Goal: Information Seeking & Learning: Learn about a topic

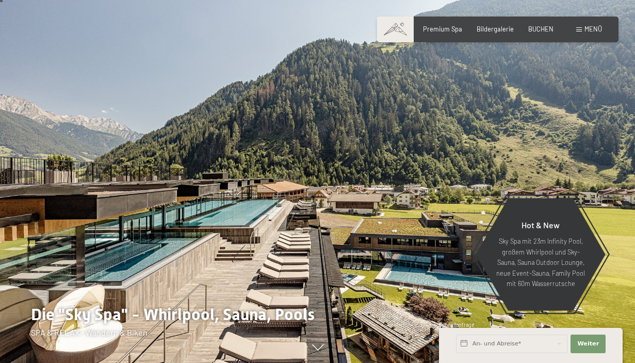
scroll to position [17, 0]
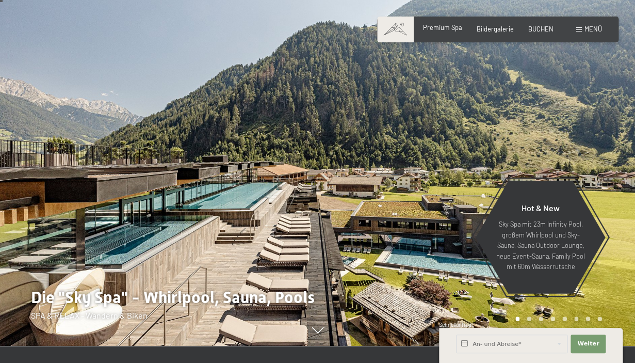
click at [441, 31] on span "Premium Spa" at bounding box center [442, 27] width 39 height 8
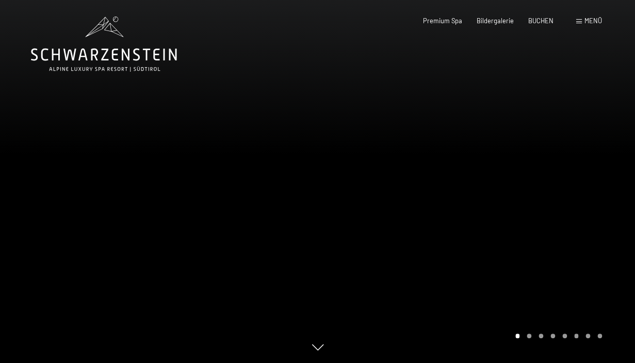
click at [489, 217] on div at bounding box center [477, 181] width 318 height 363
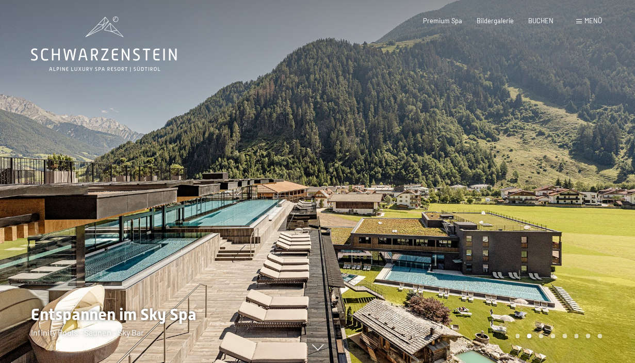
click at [513, 220] on div at bounding box center [477, 181] width 318 height 363
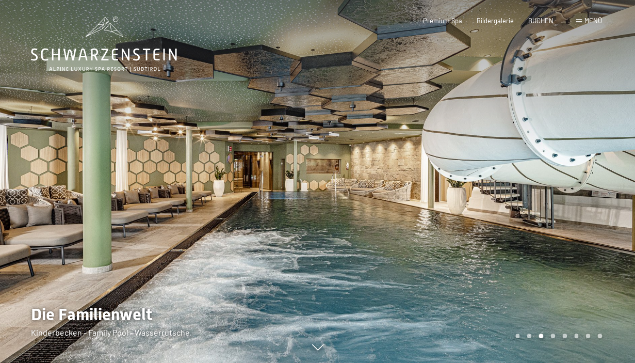
click at [513, 220] on div at bounding box center [477, 181] width 318 height 363
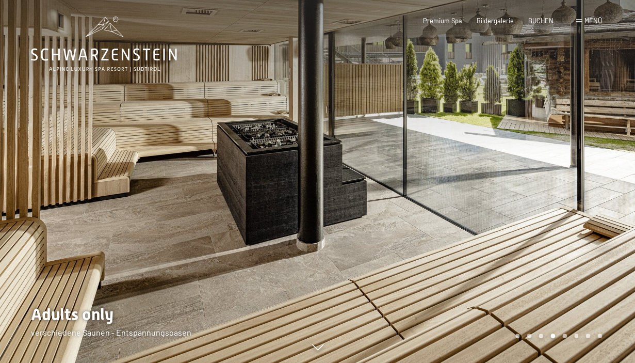
click at [513, 220] on div at bounding box center [477, 181] width 318 height 363
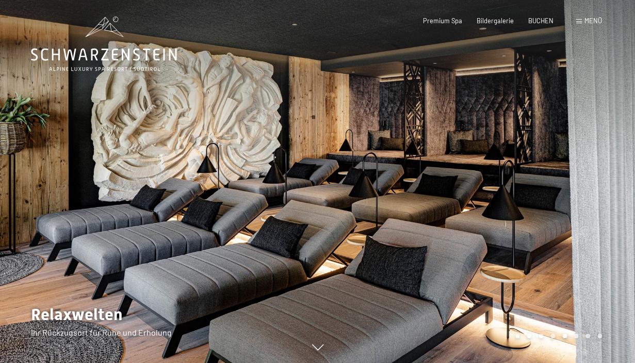
click at [513, 220] on div at bounding box center [477, 181] width 318 height 363
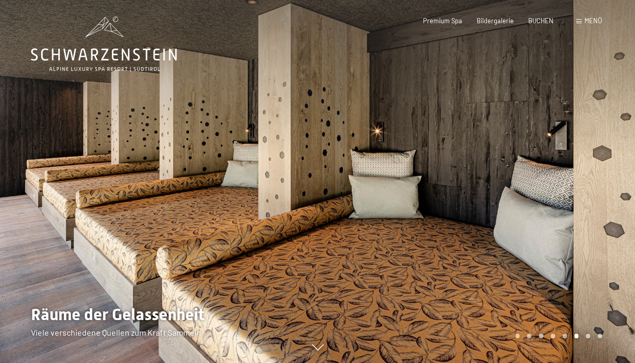
click at [513, 220] on div at bounding box center [477, 181] width 318 height 363
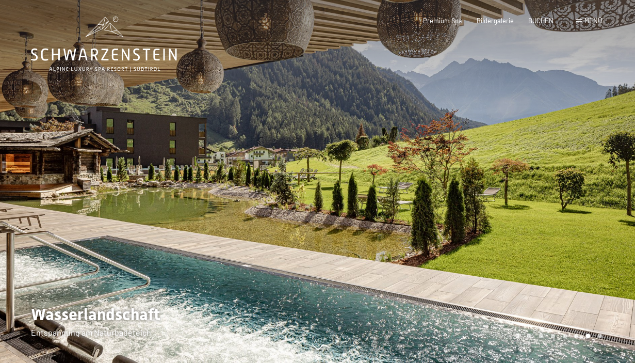
click at [513, 220] on div at bounding box center [477, 181] width 318 height 363
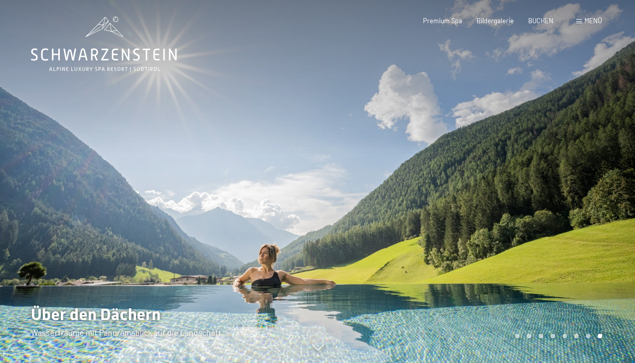
click at [513, 220] on div at bounding box center [477, 181] width 318 height 363
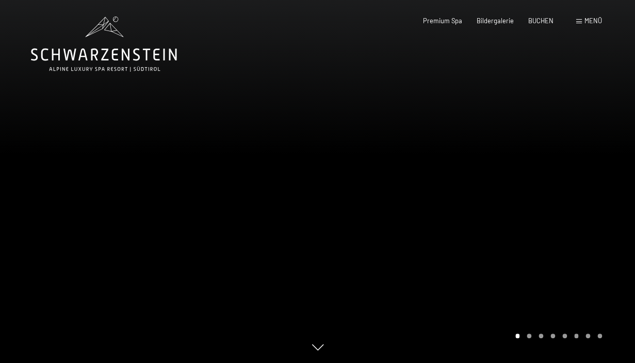
click at [513, 220] on div at bounding box center [477, 181] width 318 height 363
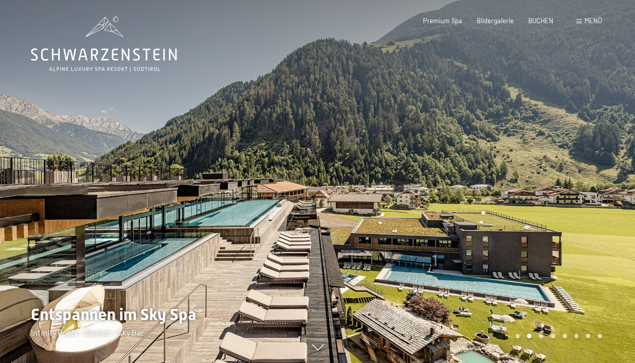
click at [513, 220] on div at bounding box center [477, 181] width 318 height 363
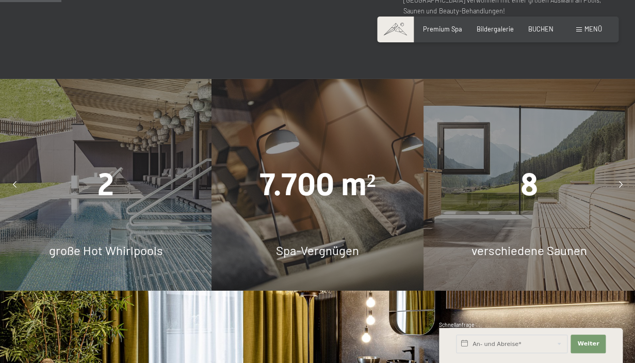
scroll to position [566, 0]
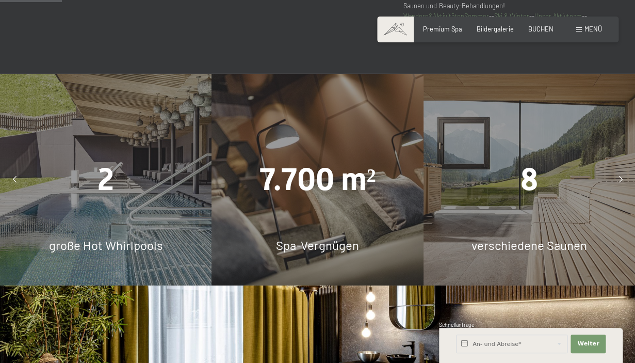
click at [624, 178] on div at bounding box center [620, 179] width 21 height 21
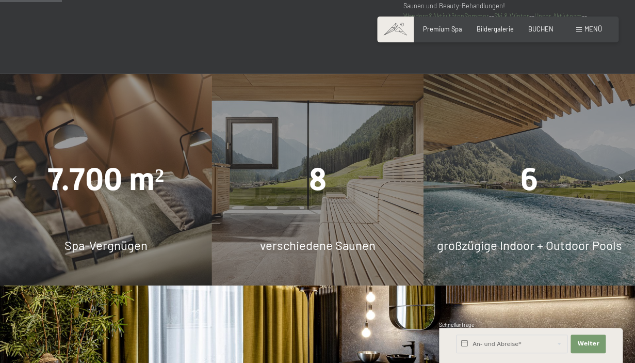
click at [624, 178] on div at bounding box center [620, 179] width 21 height 21
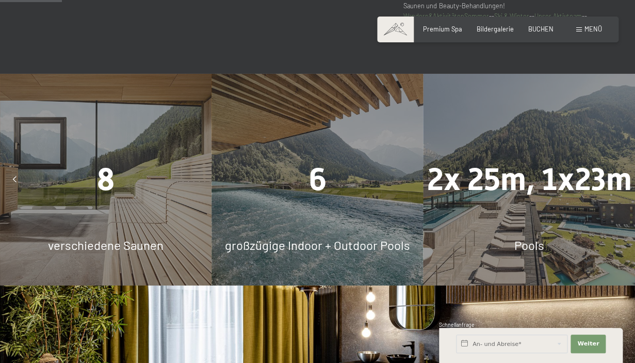
click at [624, 178] on div at bounding box center [620, 179] width 21 height 21
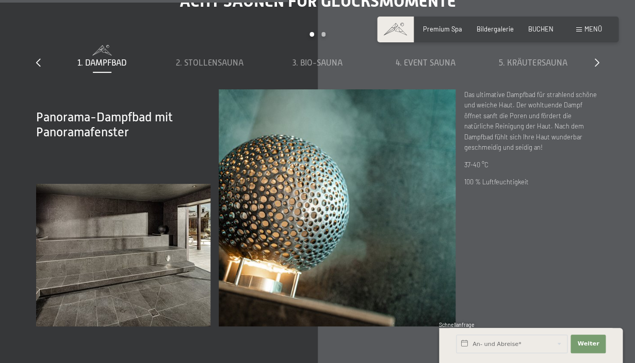
scroll to position [2630, 0]
click at [232, 61] on span "2. Stollensauna" at bounding box center [210, 63] width 68 height 9
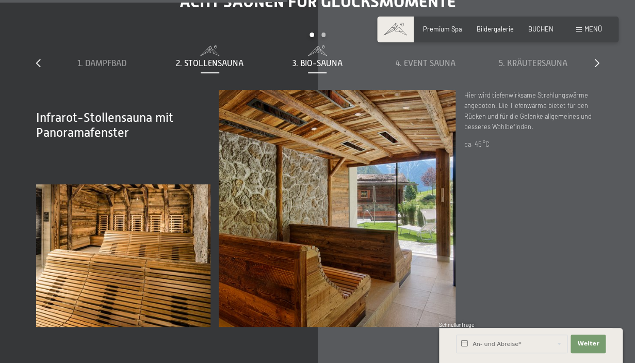
click at [318, 62] on span "3. Bio-Sauna" at bounding box center [317, 63] width 50 height 9
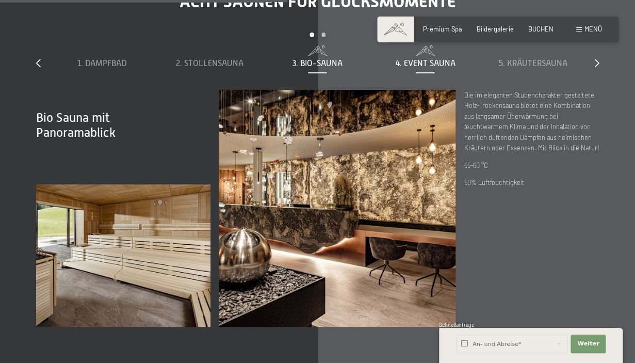
click at [388, 60] on div "4. Event Sauna" at bounding box center [426, 63] width 100 height 11
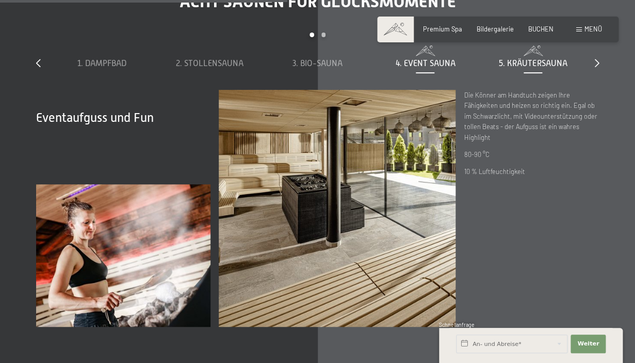
click at [531, 64] on span "5. Kräutersauna" at bounding box center [533, 63] width 68 height 9
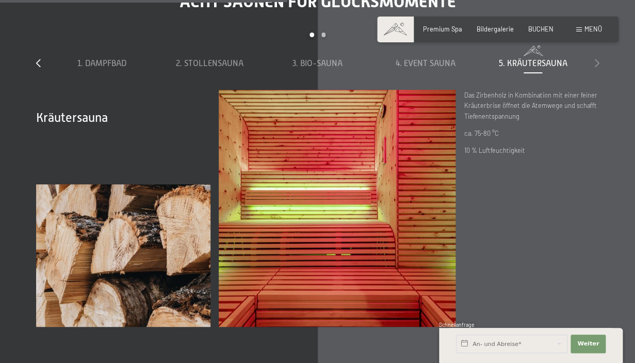
click at [598, 65] on icon at bounding box center [597, 63] width 5 height 8
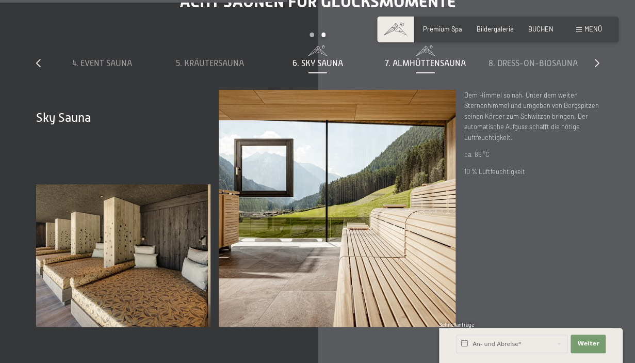
click at [448, 59] on span "7. Almhüttensauna" at bounding box center [425, 63] width 81 height 9
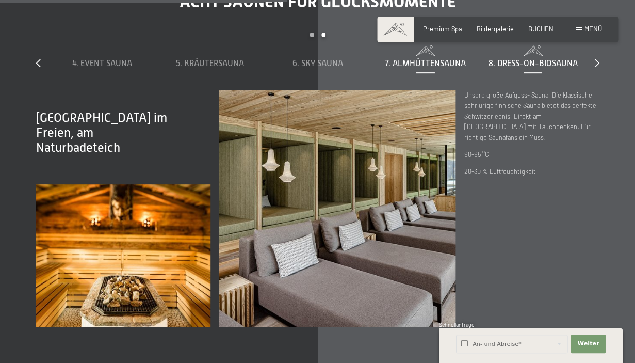
click at [510, 63] on span "8. Dress-on-Biosauna" at bounding box center [533, 63] width 89 height 9
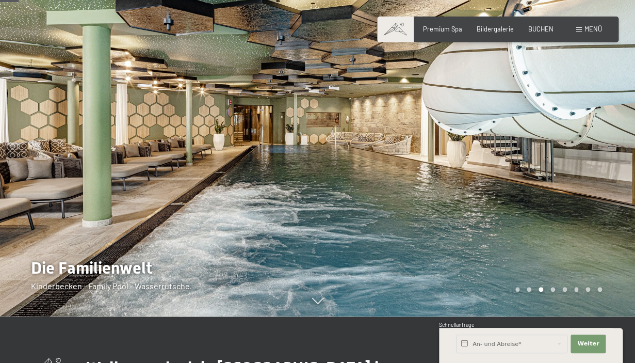
scroll to position [0, 0]
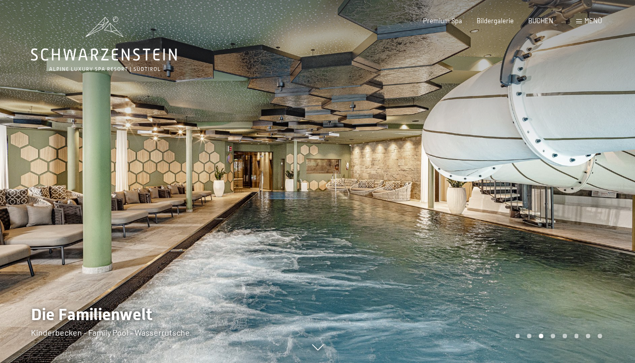
click at [512, 167] on div at bounding box center [477, 181] width 318 height 363
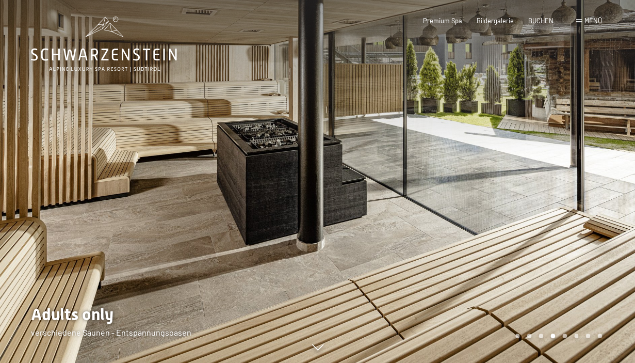
click at [533, 197] on div at bounding box center [477, 181] width 318 height 363
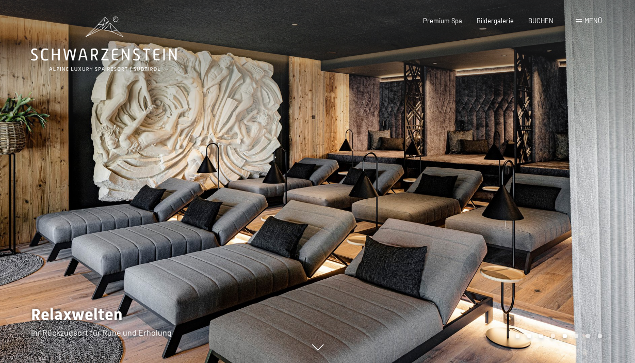
click at [533, 197] on div at bounding box center [477, 181] width 318 height 363
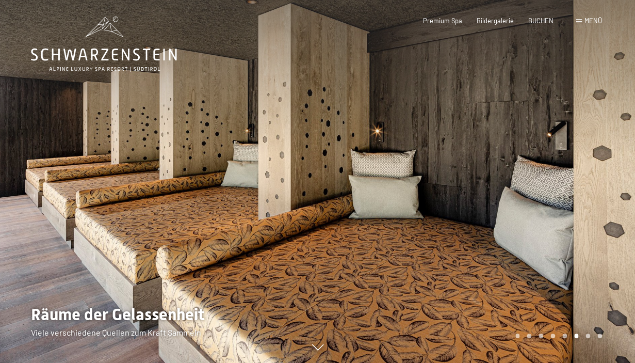
click at [533, 197] on div at bounding box center [477, 181] width 318 height 363
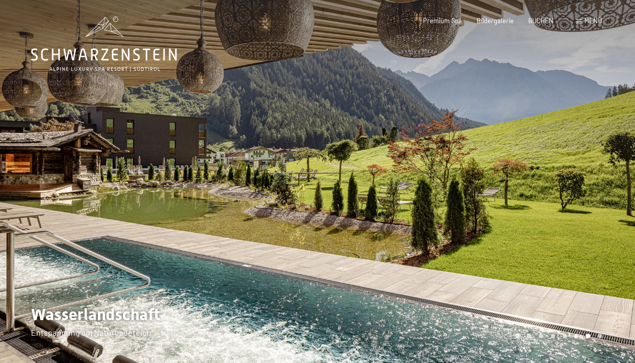
click at [533, 197] on div at bounding box center [477, 181] width 318 height 363
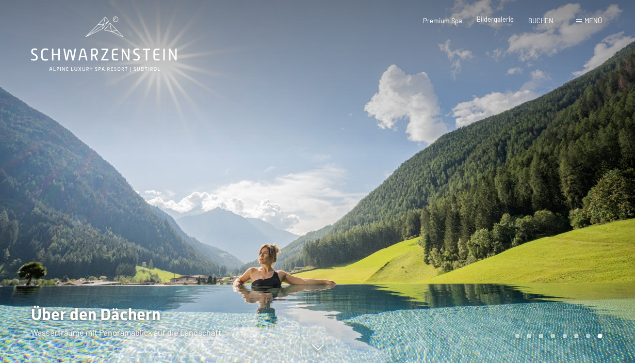
click at [494, 22] on span "Bildergalerie" at bounding box center [495, 19] width 37 height 8
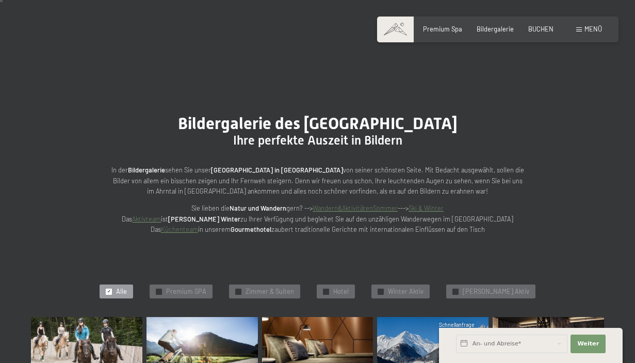
scroll to position [80, 0]
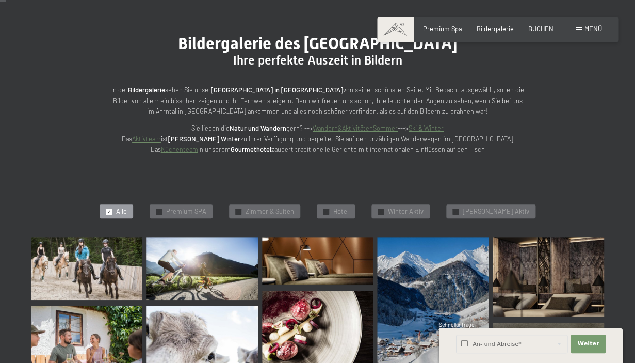
click at [283, 206] on span "Einwilligung Marketing*" at bounding box center [260, 211] width 85 height 10
click at [213, 206] on input "Einwilligung Marketing*" at bounding box center [207, 211] width 10 height 10
click at [288, 211] on span "Einwilligung Marketing*" at bounding box center [260, 211] width 85 height 10
click at [213, 211] on input "Einwilligung Marketing*" at bounding box center [207, 211] width 10 height 10
checkbox input "false"
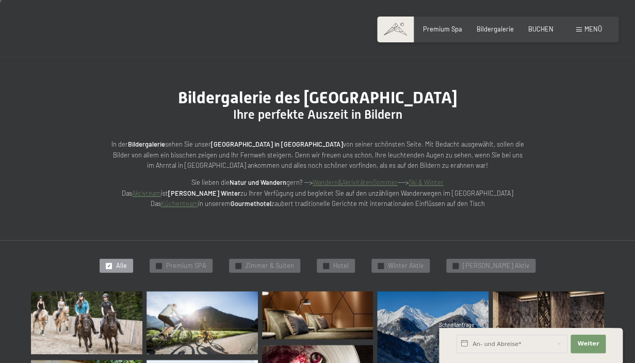
scroll to position [0, 0]
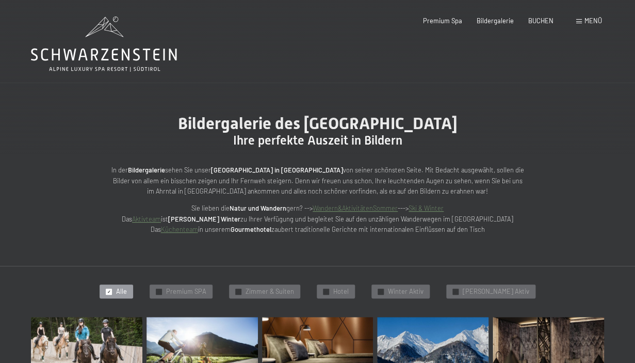
click at [579, 23] on span at bounding box center [579, 21] width 6 height 5
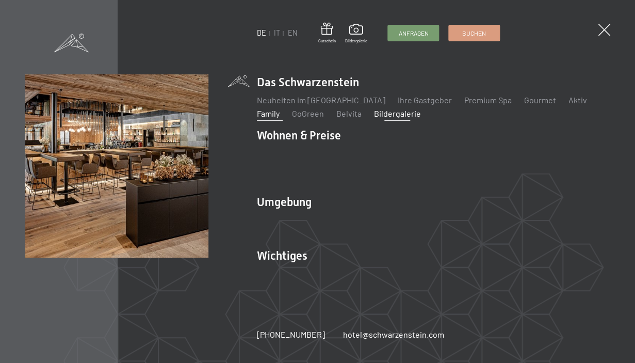
click at [277, 116] on link "Family" at bounding box center [268, 113] width 23 height 10
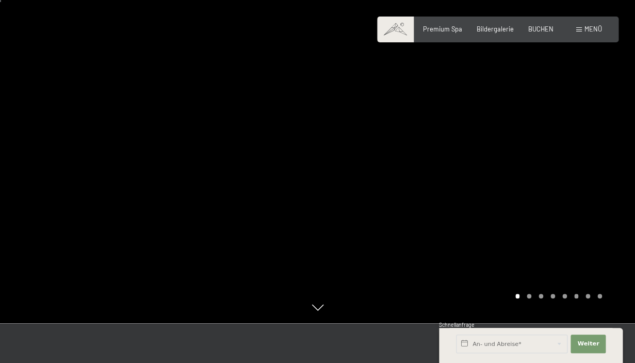
scroll to position [2, 0]
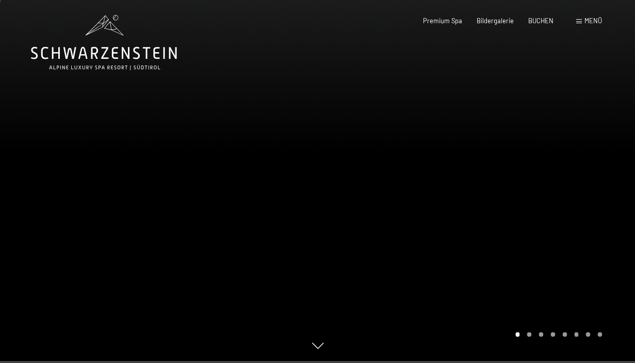
click at [542, 210] on div at bounding box center [477, 179] width 318 height 363
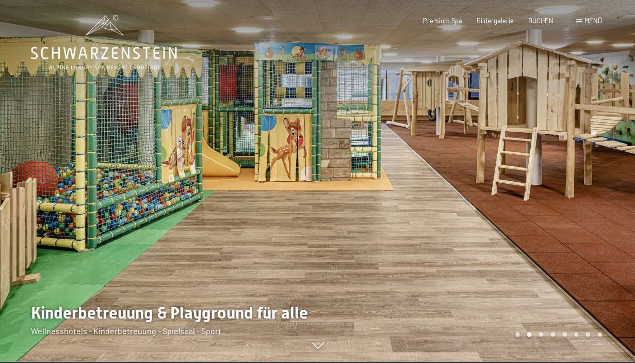
click at [542, 210] on div at bounding box center [477, 179] width 318 height 363
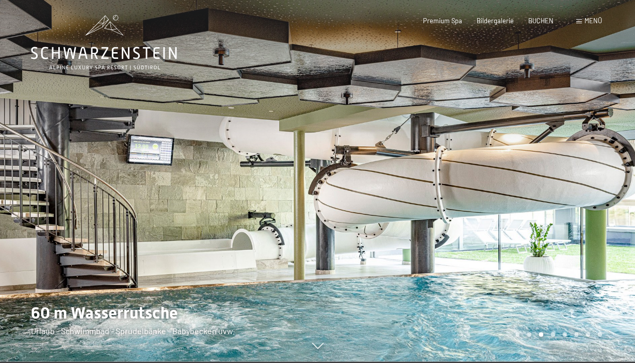
click at [542, 210] on div at bounding box center [477, 179] width 318 height 363
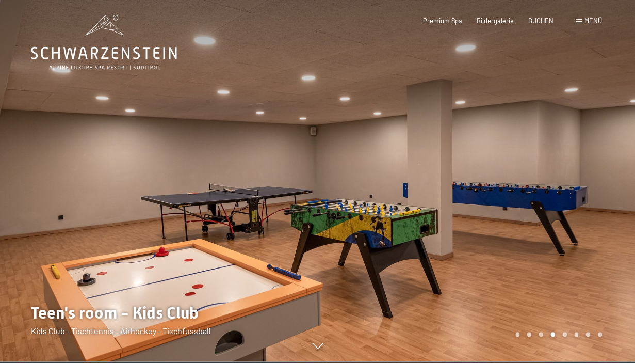
click at [542, 210] on div at bounding box center [477, 179] width 318 height 363
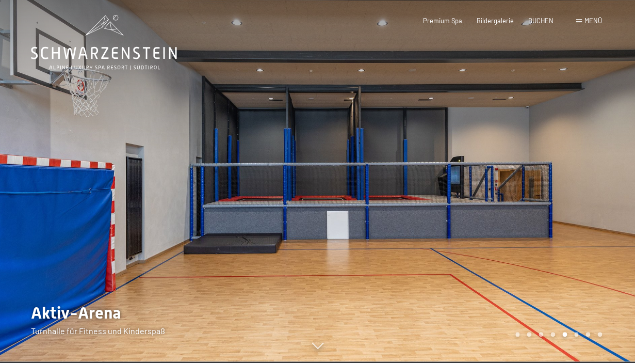
click at [542, 210] on div at bounding box center [477, 179] width 318 height 363
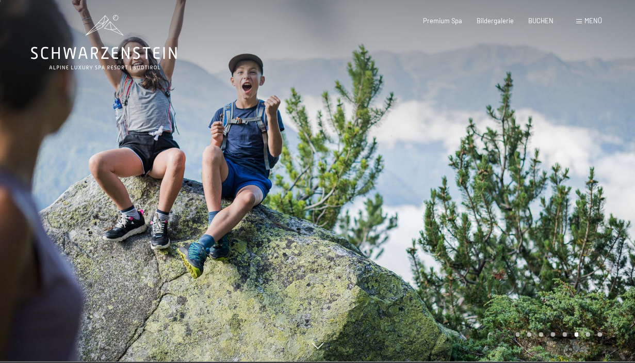
click at [542, 210] on div at bounding box center [477, 179] width 318 height 363
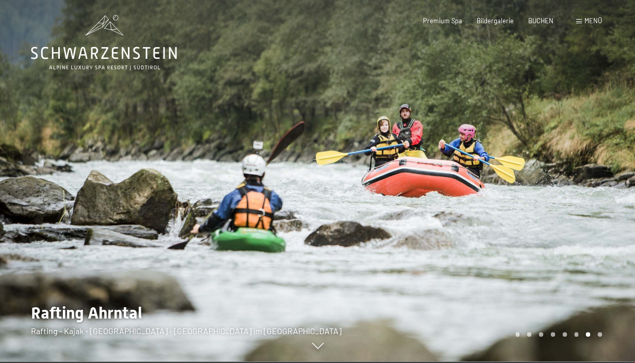
click at [542, 210] on div at bounding box center [477, 179] width 318 height 363
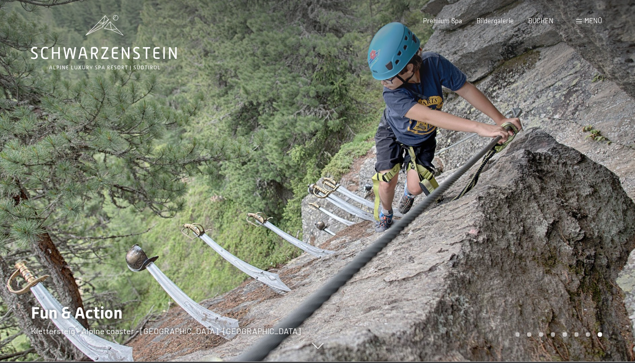
click at [542, 210] on div at bounding box center [477, 179] width 318 height 363
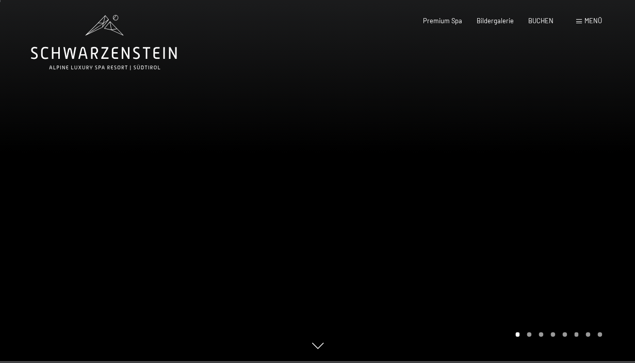
click at [542, 210] on div at bounding box center [477, 179] width 318 height 363
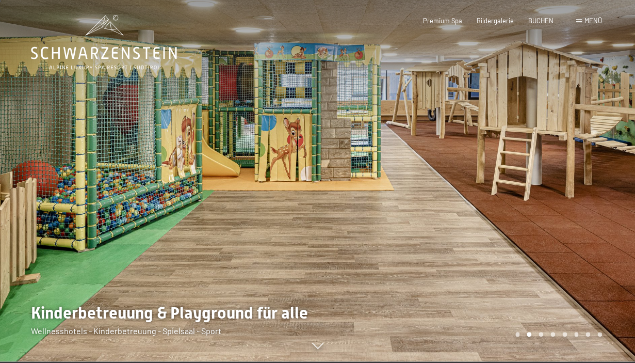
click at [542, 210] on div at bounding box center [477, 179] width 318 height 363
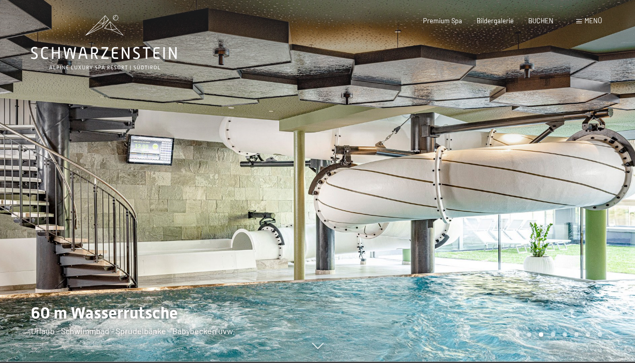
click at [542, 210] on div at bounding box center [477, 179] width 318 height 363
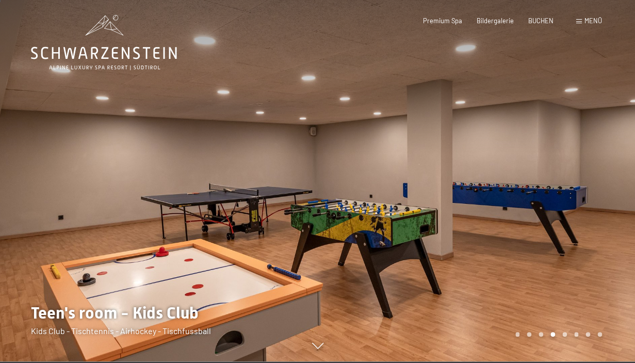
click at [542, 210] on div at bounding box center [477, 179] width 318 height 363
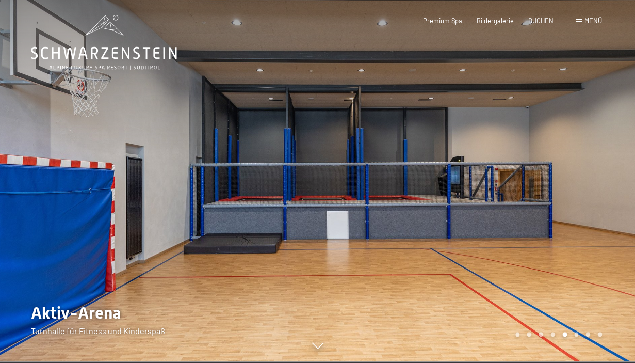
click at [542, 210] on div at bounding box center [477, 179] width 318 height 363
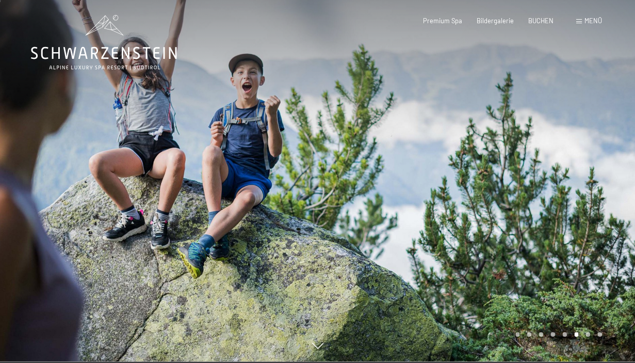
click at [542, 210] on div at bounding box center [477, 179] width 318 height 363
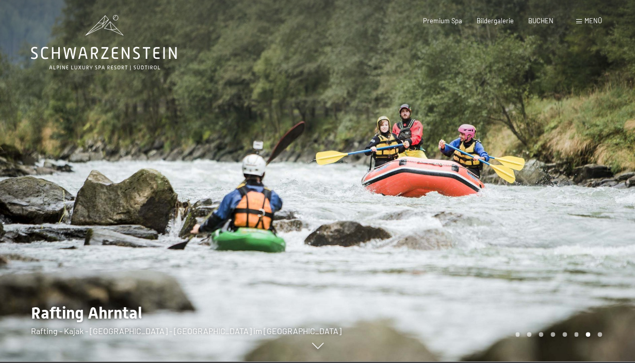
click at [542, 210] on div at bounding box center [477, 179] width 318 height 363
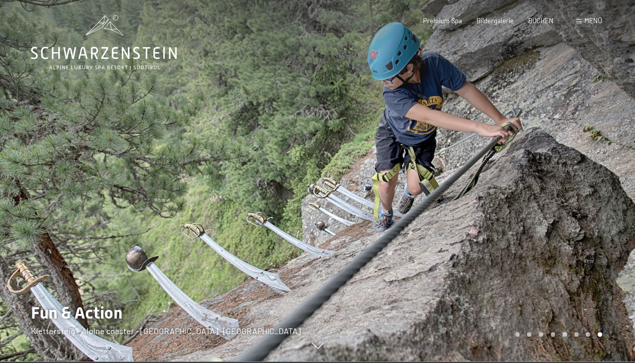
click at [542, 210] on div at bounding box center [477, 179] width 318 height 363
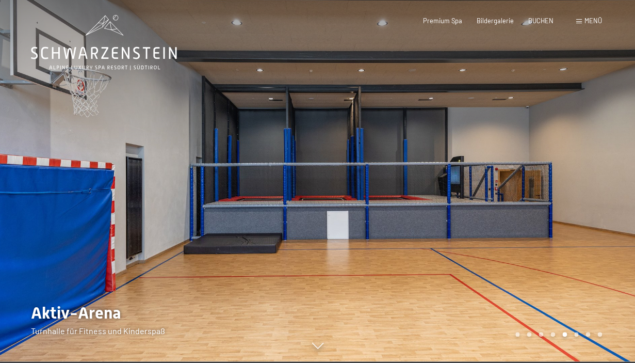
click at [494, 25] on span "Bildergalerie" at bounding box center [495, 21] width 37 height 8
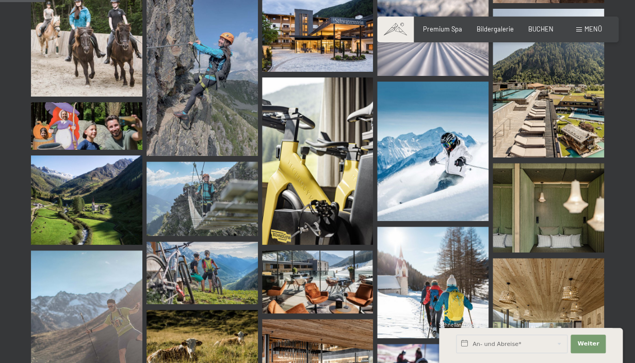
scroll to position [645, 0]
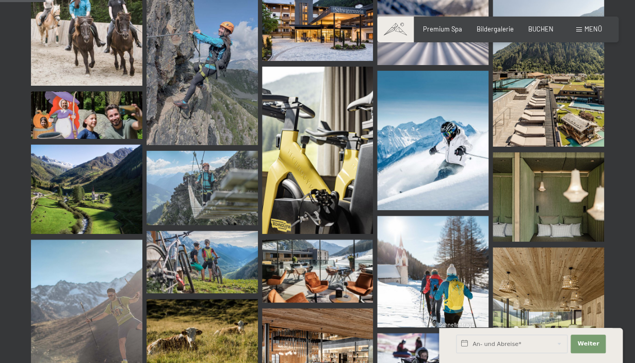
click at [325, 141] on img at bounding box center [317, 150] width 111 height 167
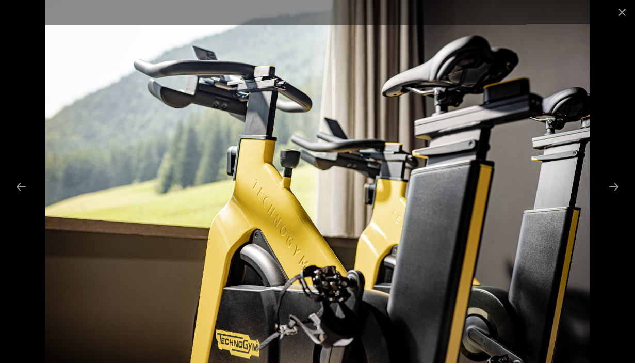
scroll to position [645, 0]
click at [617, 183] on button "Next slide" at bounding box center [614, 186] width 22 height 20
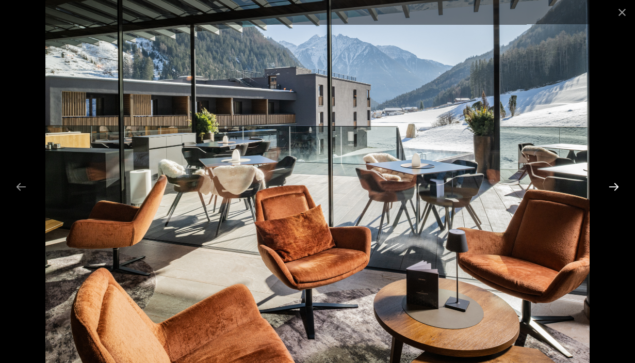
click at [617, 183] on button "Next slide" at bounding box center [614, 186] width 22 height 20
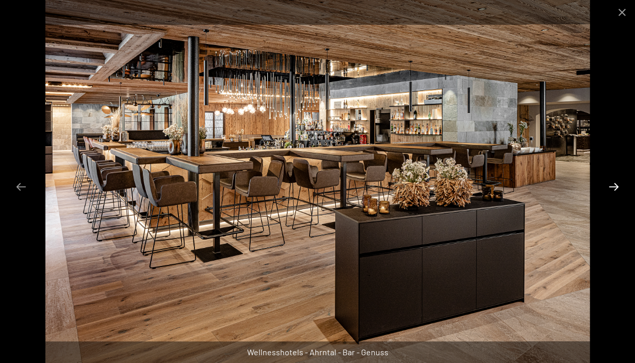
click at [617, 183] on button "Next slide" at bounding box center [614, 186] width 22 height 20
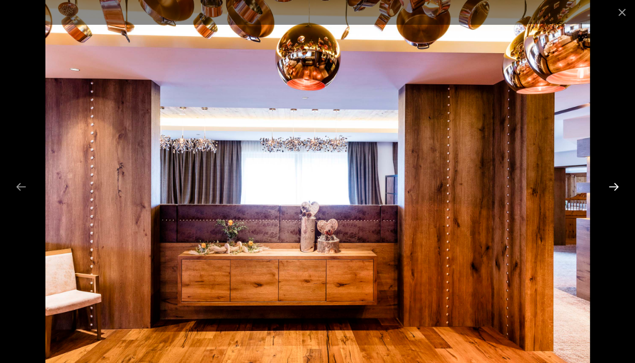
click at [617, 183] on button "Next slide" at bounding box center [614, 186] width 22 height 20
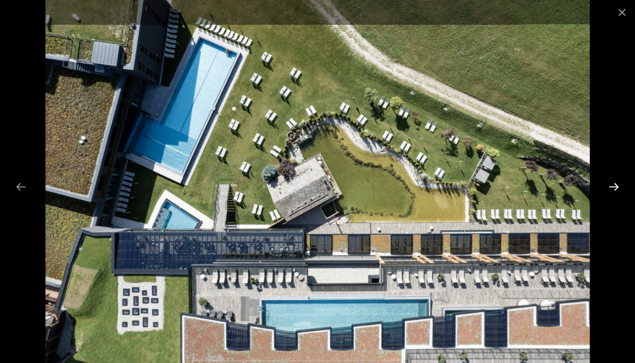
click at [617, 183] on button "Next slide" at bounding box center [614, 186] width 22 height 20
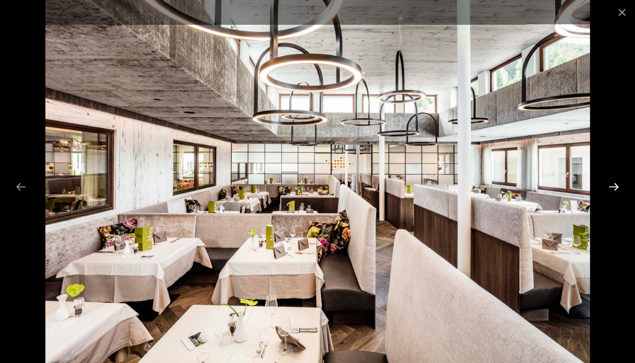
click at [617, 183] on button "Next slide" at bounding box center [614, 186] width 22 height 20
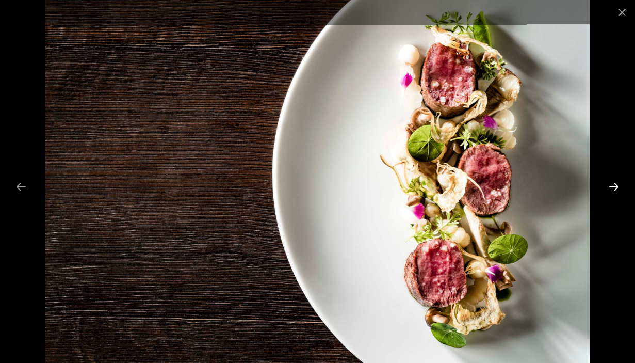
click at [617, 183] on button "Next slide" at bounding box center [614, 186] width 22 height 20
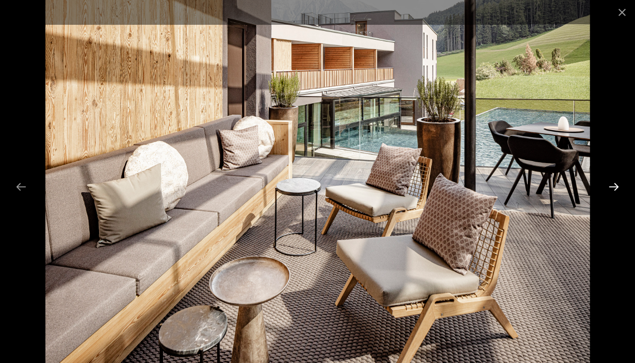
click at [617, 183] on button "Next slide" at bounding box center [614, 186] width 22 height 20
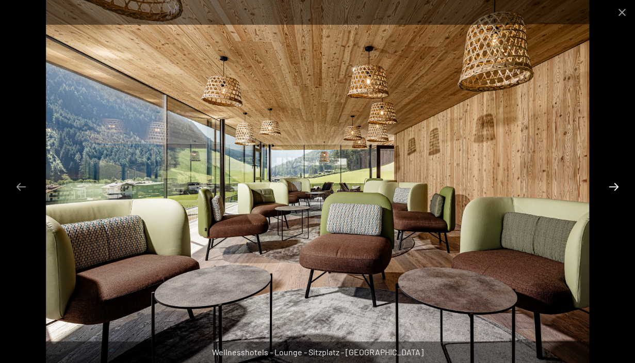
click at [617, 183] on button "Next slide" at bounding box center [614, 186] width 22 height 20
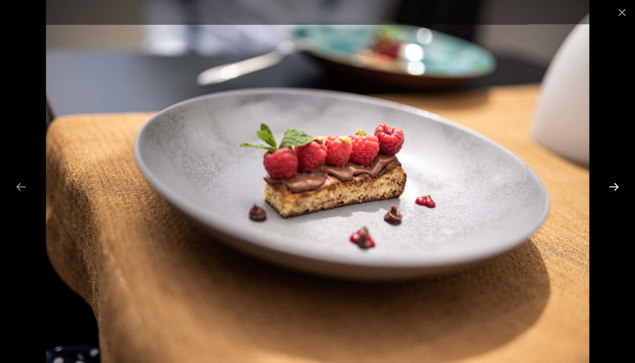
click at [617, 183] on button "Next slide" at bounding box center [614, 186] width 22 height 20
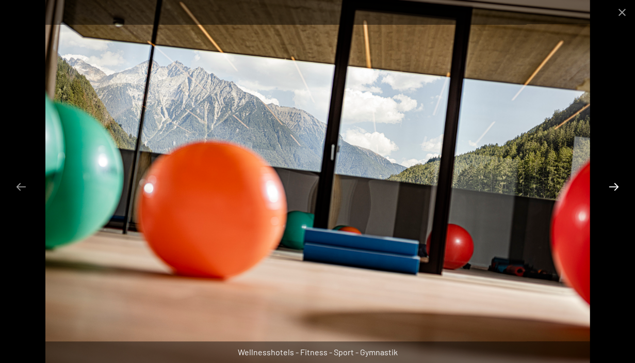
click at [617, 183] on button "Next slide" at bounding box center [614, 186] width 22 height 20
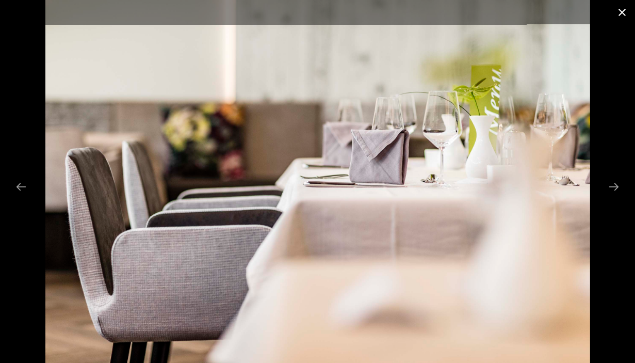
click at [624, 13] on button "Close gallery" at bounding box center [622, 12] width 26 height 24
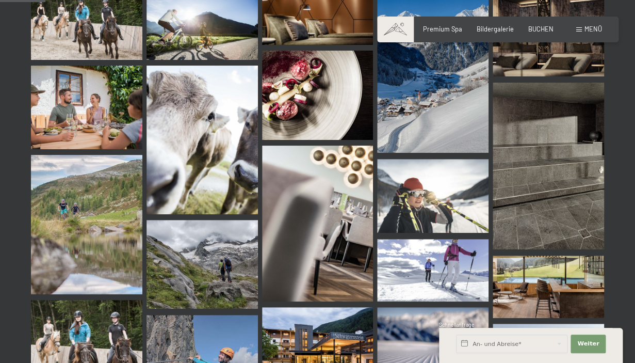
scroll to position [0, 0]
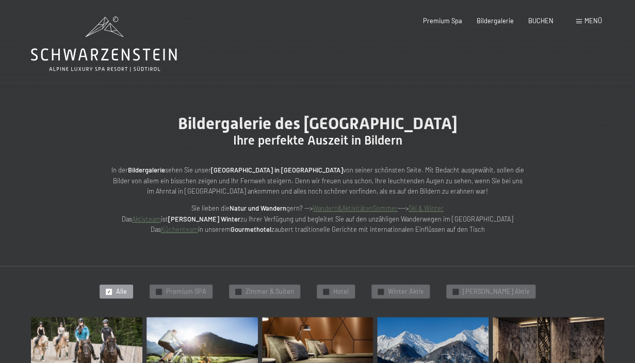
click at [587, 26] on div "Buchen Anfragen Premium Spa Bildergalerie BUCHEN Menü DE IT EN Gutschein Bilder…" at bounding box center [498, 21] width 208 height 9
click at [581, 24] on div "Menü" at bounding box center [589, 21] width 26 height 9
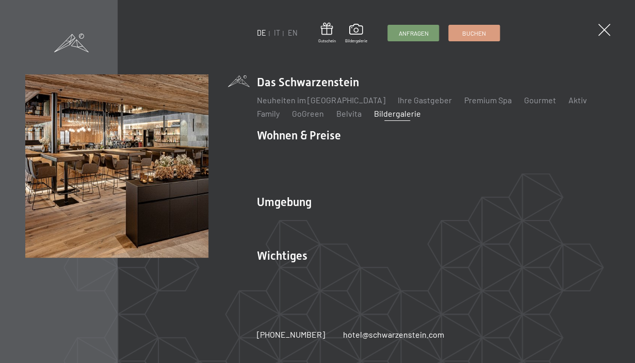
click at [524, 106] on li "Gourmet" at bounding box center [540, 99] width 32 height 11
click at [524, 102] on link "Gourmet" at bounding box center [540, 100] width 32 height 10
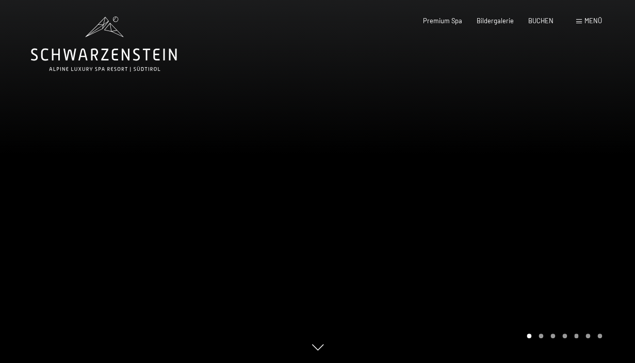
click at [568, 272] on div at bounding box center [477, 181] width 318 height 363
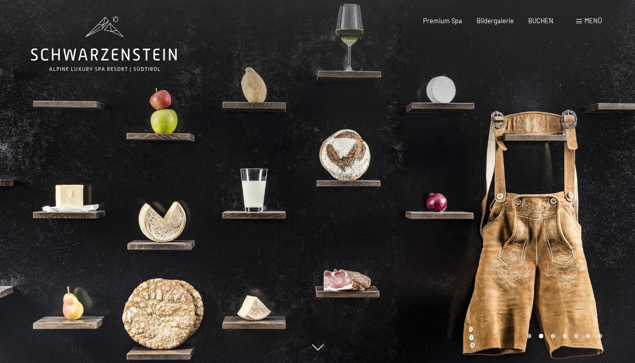
click at [568, 272] on div at bounding box center [477, 181] width 318 height 363
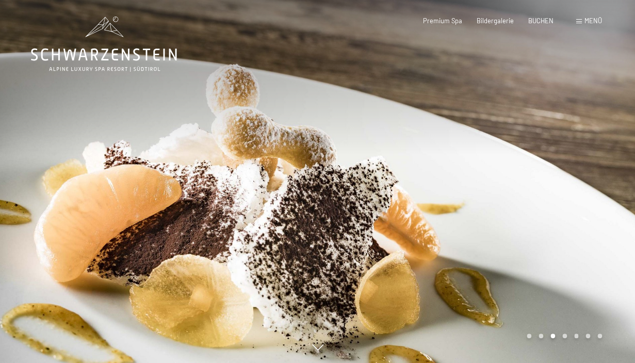
click at [568, 272] on div at bounding box center [477, 181] width 318 height 363
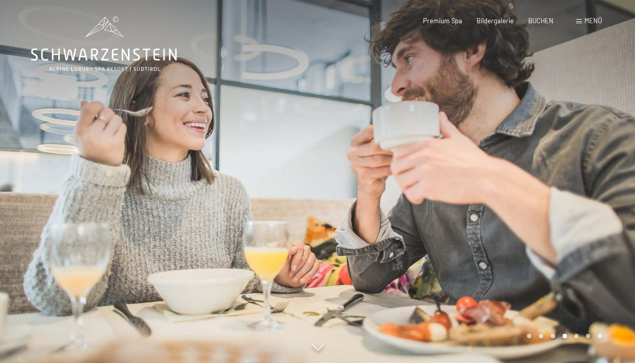
click at [568, 272] on div at bounding box center [477, 181] width 318 height 363
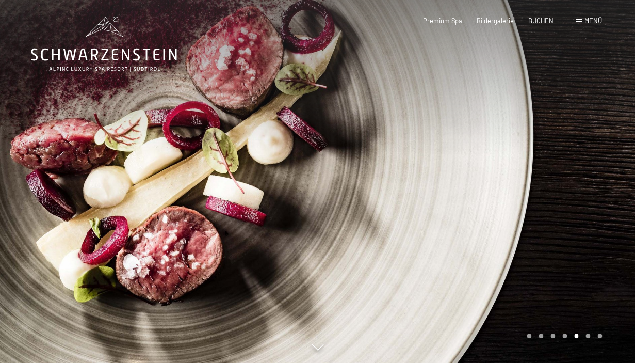
click at [568, 272] on div at bounding box center [477, 181] width 318 height 363
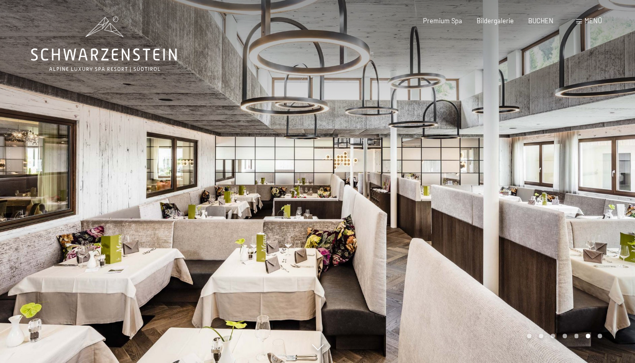
click at [568, 272] on div at bounding box center [477, 181] width 318 height 363
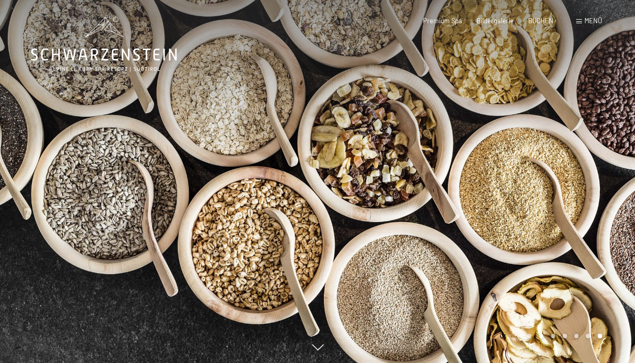
click at [568, 272] on div at bounding box center [477, 181] width 318 height 363
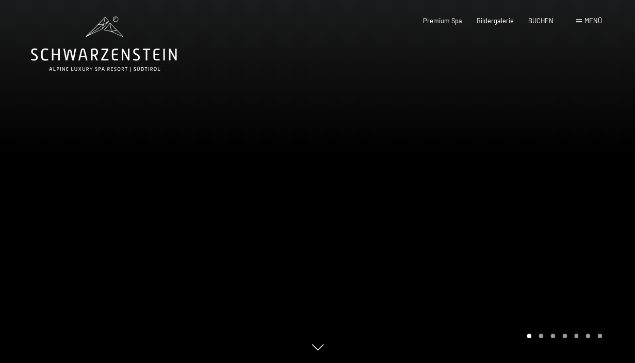
click at [568, 272] on div at bounding box center [477, 181] width 318 height 363
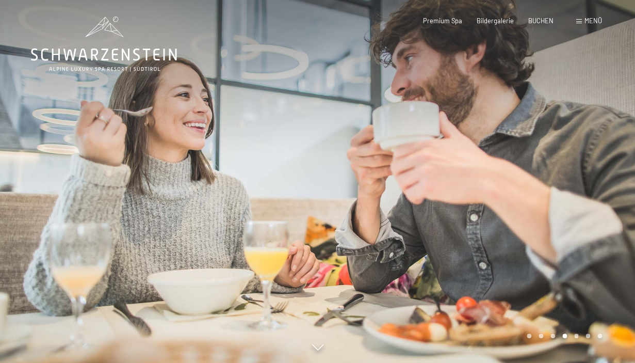
click at [580, 20] on div "Menü" at bounding box center [589, 21] width 26 height 9
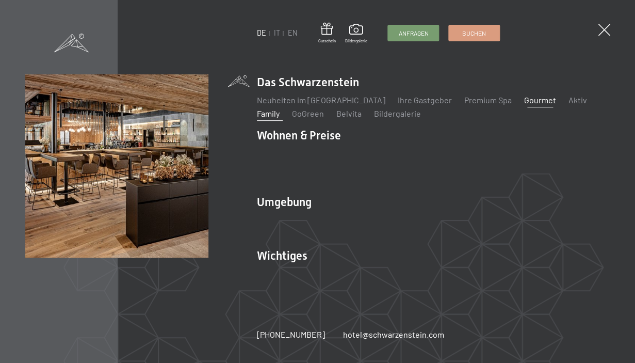
click at [276, 113] on link "Family" at bounding box center [268, 113] width 23 height 10
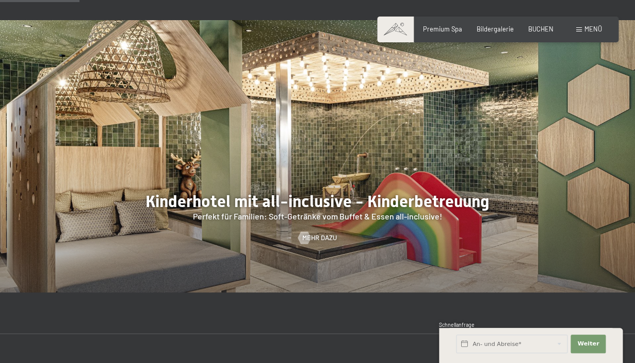
scroll to position [760, 0]
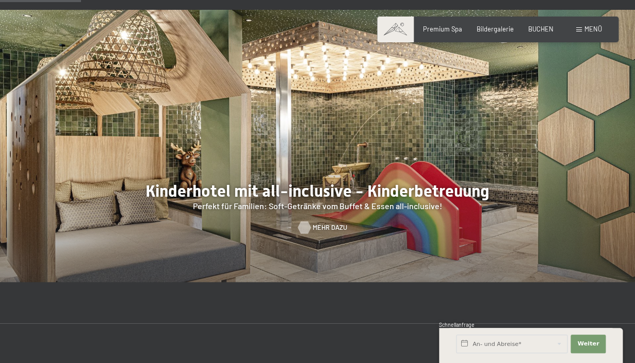
click at [316, 229] on span "Mehr dazu" at bounding box center [330, 227] width 35 height 9
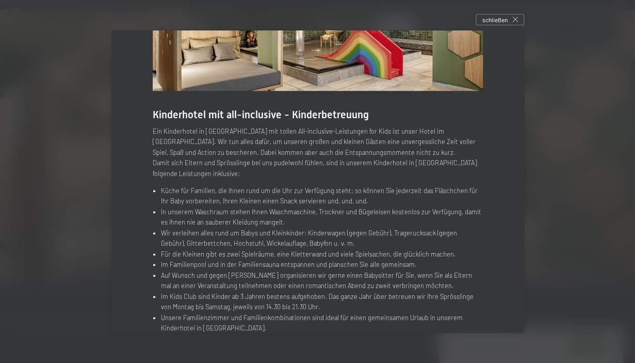
scroll to position [148, 0]
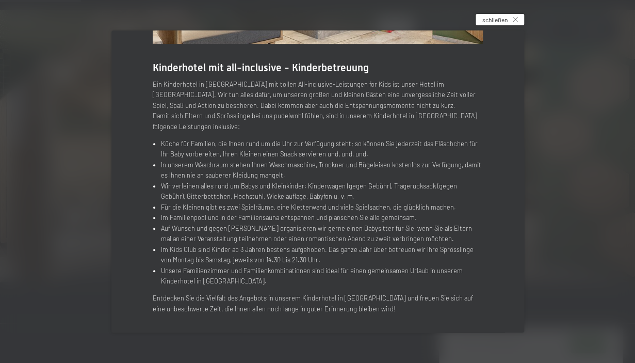
click at [511, 15] on div "schließen" at bounding box center [500, 19] width 48 height 11
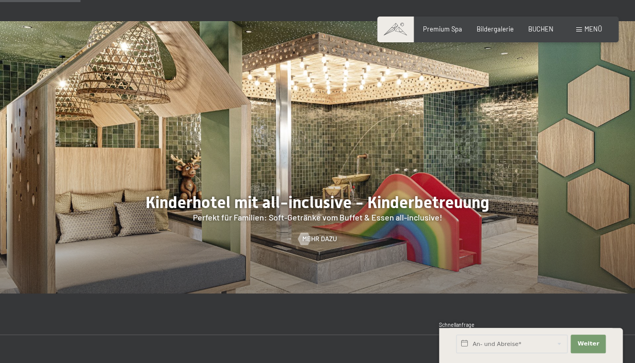
scroll to position [734, 0]
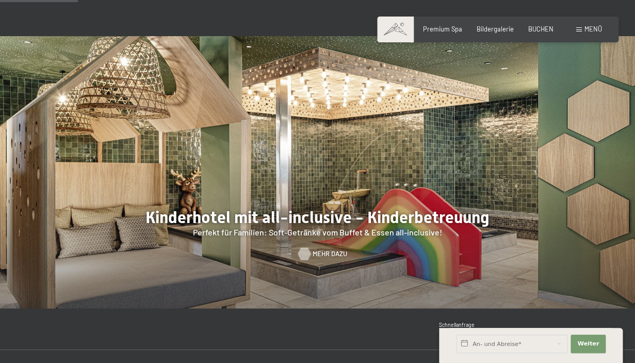
click at [315, 253] on span "Mehr dazu" at bounding box center [330, 253] width 35 height 9
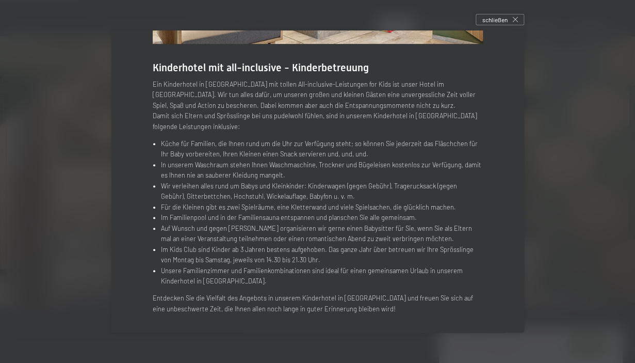
scroll to position [0, 0]
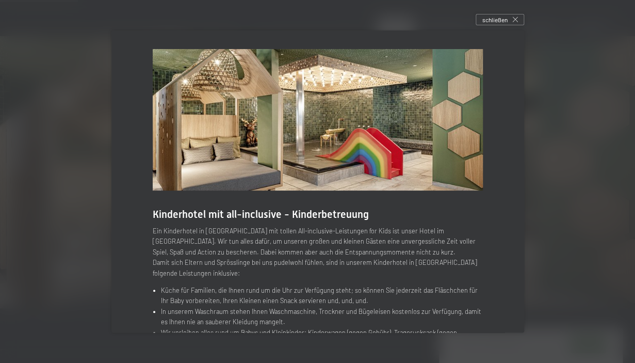
click at [567, 141] on div at bounding box center [317, 181] width 635 height 363
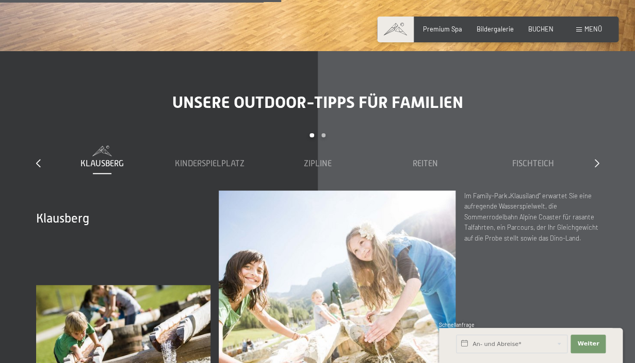
scroll to position [2580, 0]
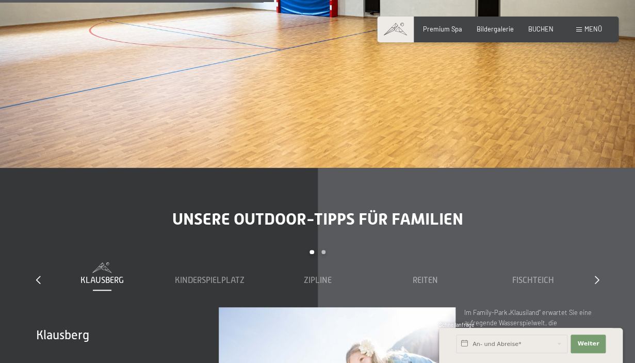
click at [437, 34] on div "Buchen Anfragen Premium Spa Bildergalerie BUCHEN Menü DE IT EN Gutschein Bilder…" at bounding box center [498, 29] width 208 height 9
click at [437, 30] on span "Premium Spa" at bounding box center [442, 27] width 39 height 8
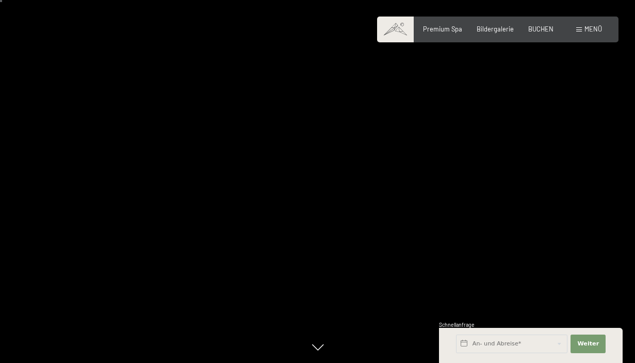
scroll to position [21, 0]
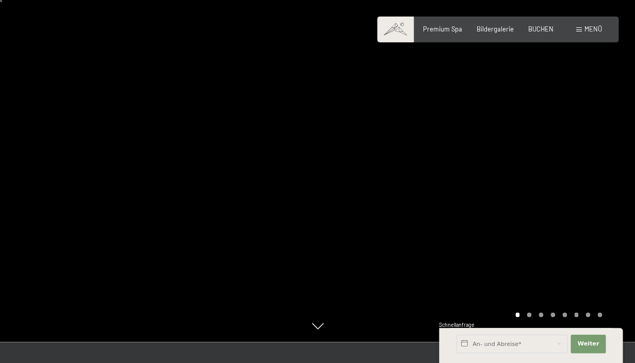
click at [446, 183] on div at bounding box center [477, 160] width 318 height 363
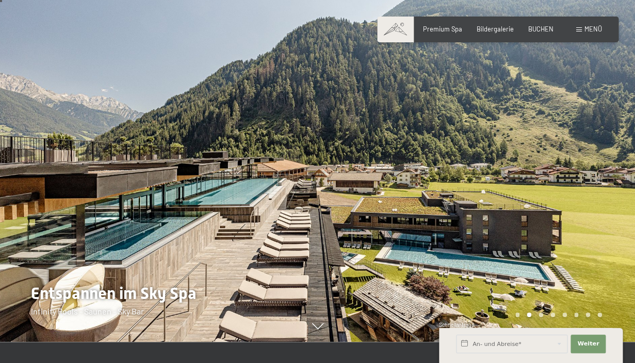
click at [484, 233] on div at bounding box center [477, 160] width 318 height 363
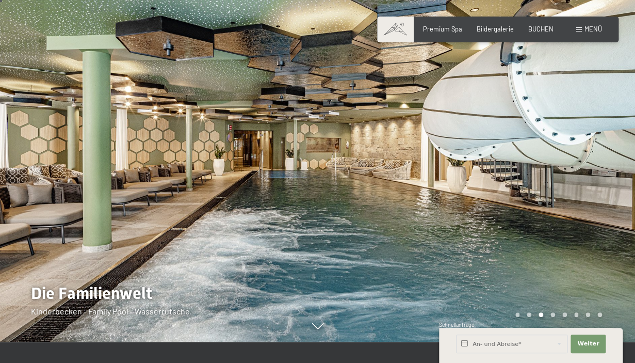
click at [484, 233] on div at bounding box center [477, 160] width 318 height 363
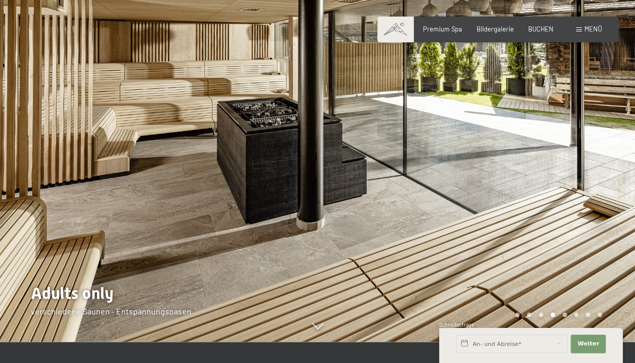
click at [484, 233] on div at bounding box center [477, 160] width 318 height 363
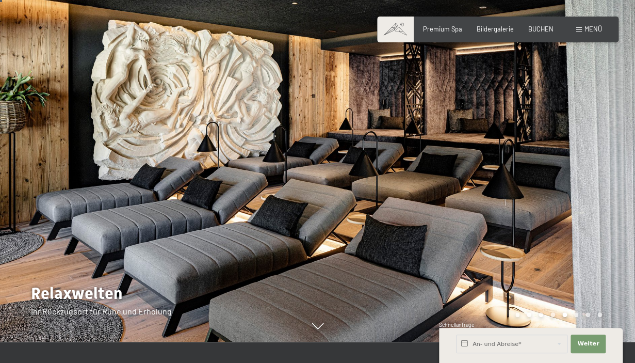
click at [484, 233] on div at bounding box center [477, 160] width 318 height 363
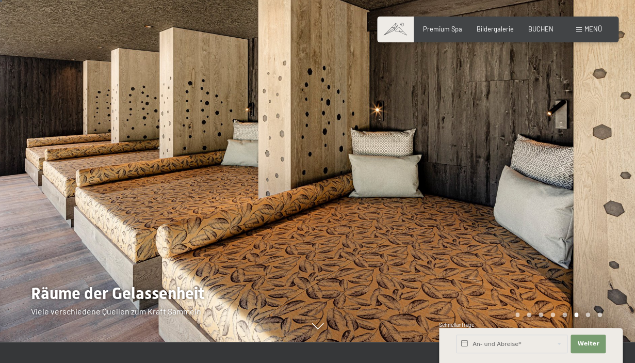
click at [484, 233] on div at bounding box center [477, 160] width 318 height 363
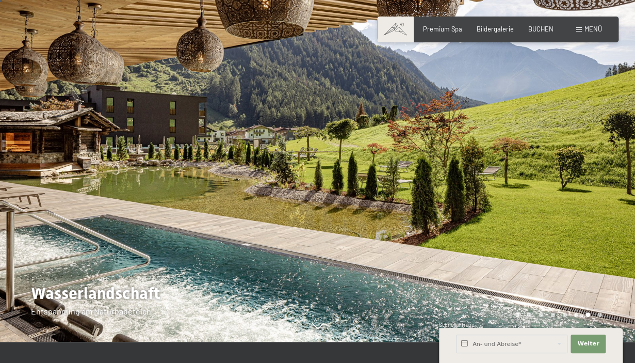
click at [484, 233] on div at bounding box center [477, 160] width 318 height 363
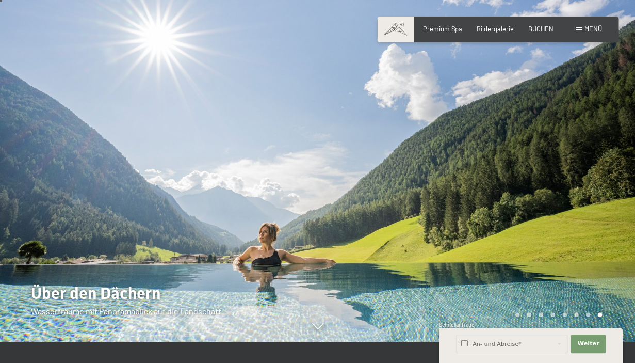
click at [484, 233] on div at bounding box center [477, 160] width 318 height 363
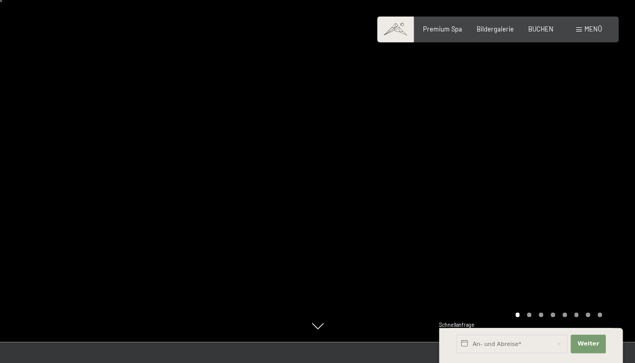
click at [484, 233] on div at bounding box center [477, 160] width 318 height 363
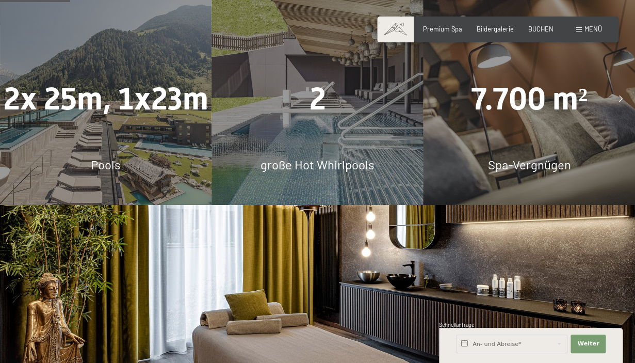
scroll to position [642, 0]
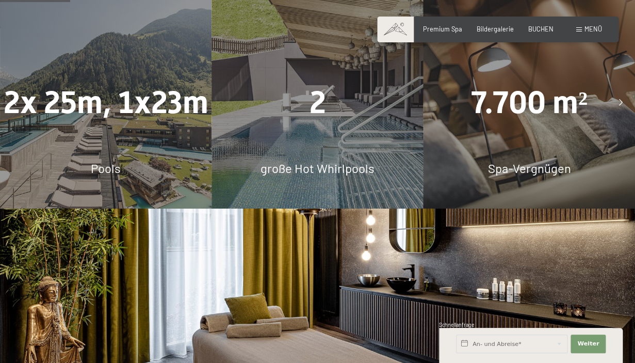
click at [548, 133] on div "7.700 m² Spa-Vergnügen" at bounding box center [529, 102] width 211 height 211
click at [621, 103] on icon at bounding box center [621, 103] width 4 height 7
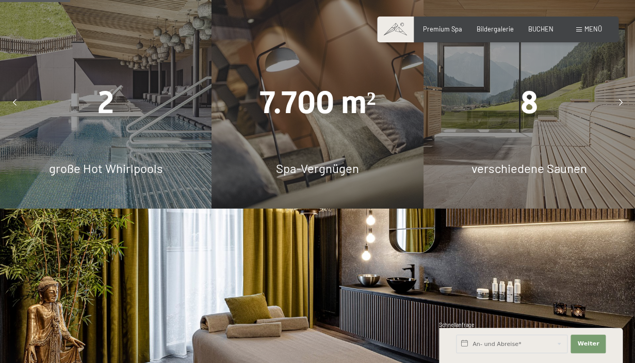
click at [282, 106] on span "7.700 m²" at bounding box center [317, 103] width 117 height 36
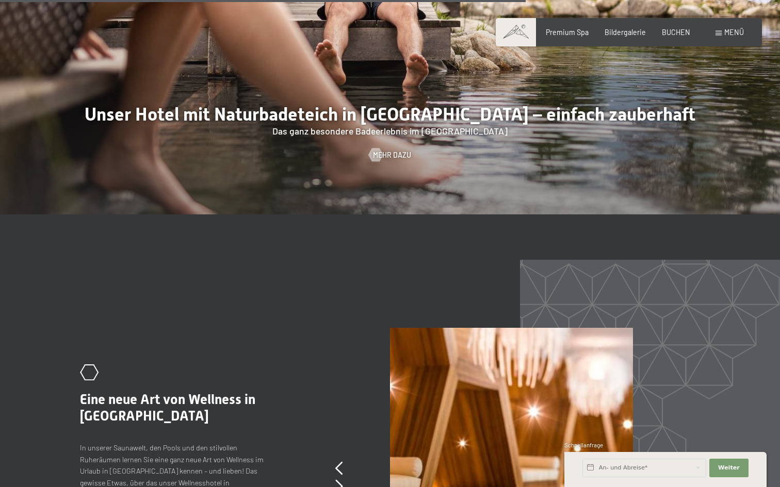
scroll to position [3910, 0]
